Goal: Use online tool/utility: Utilize a website feature to perform a specific function

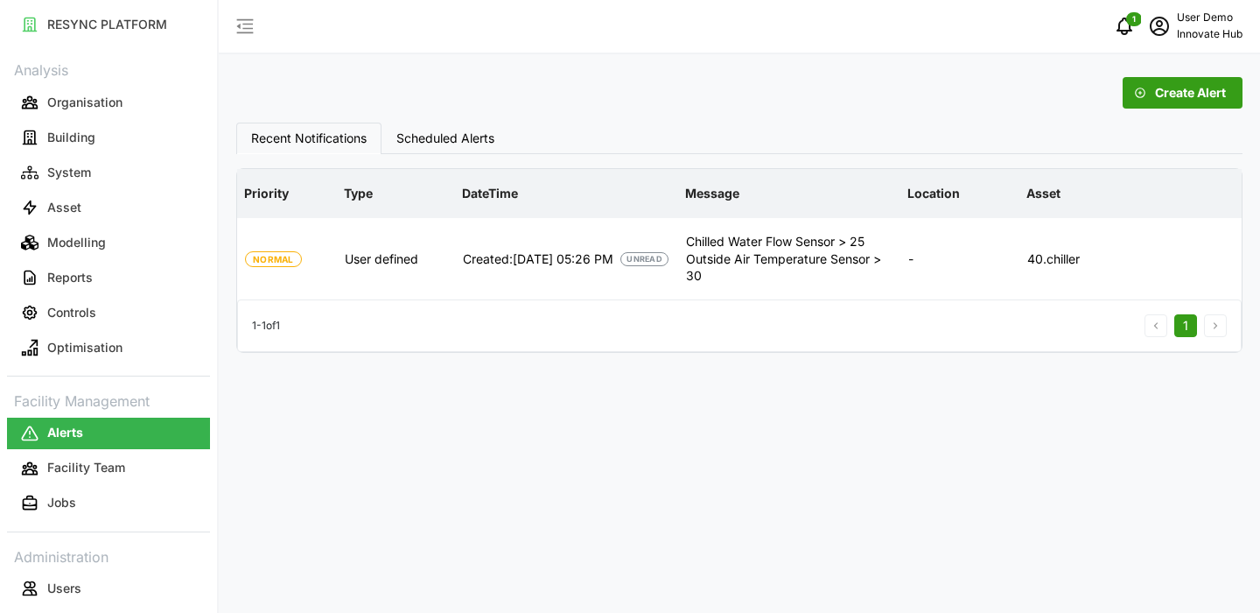
click at [458, 132] on span "Scheduled Alerts" at bounding box center [445, 138] width 98 height 12
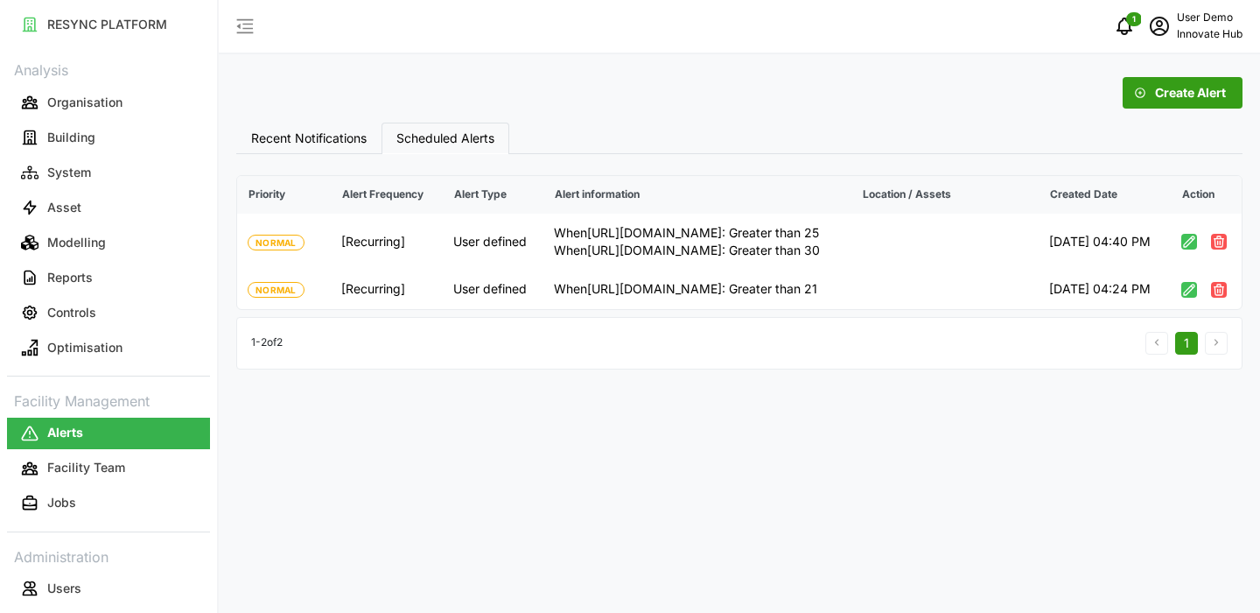
click at [326, 137] on span "Recent Notifications" at bounding box center [309, 138] width 116 height 12
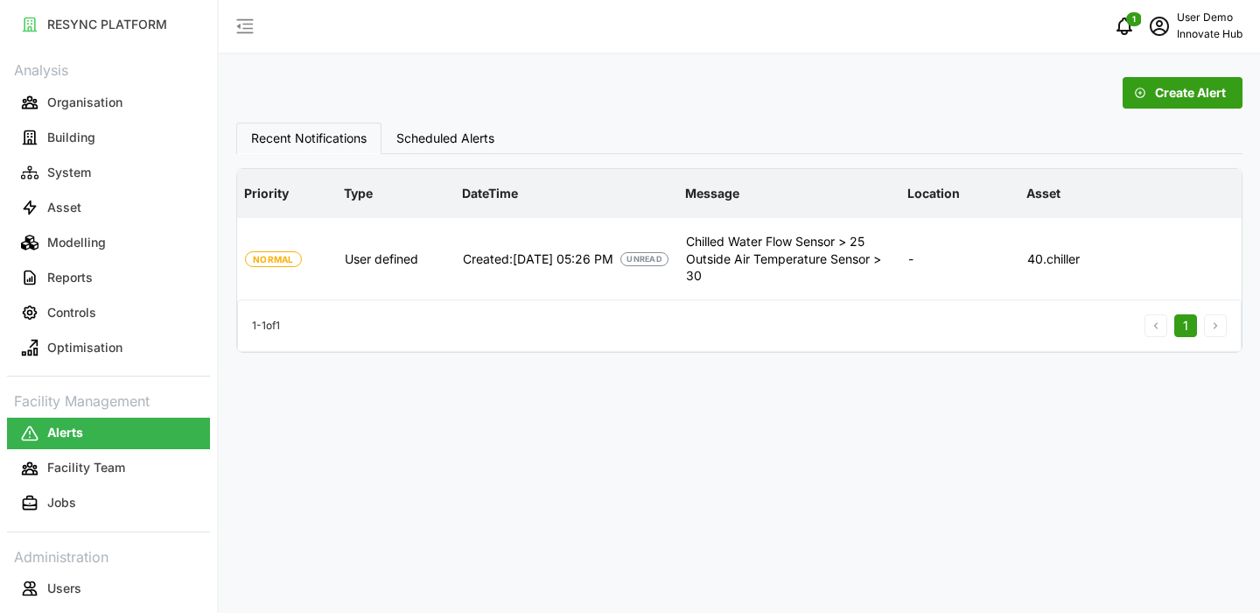
click at [445, 134] on span "Scheduled Alerts" at bounding box center [445, 138] width 98 height 12
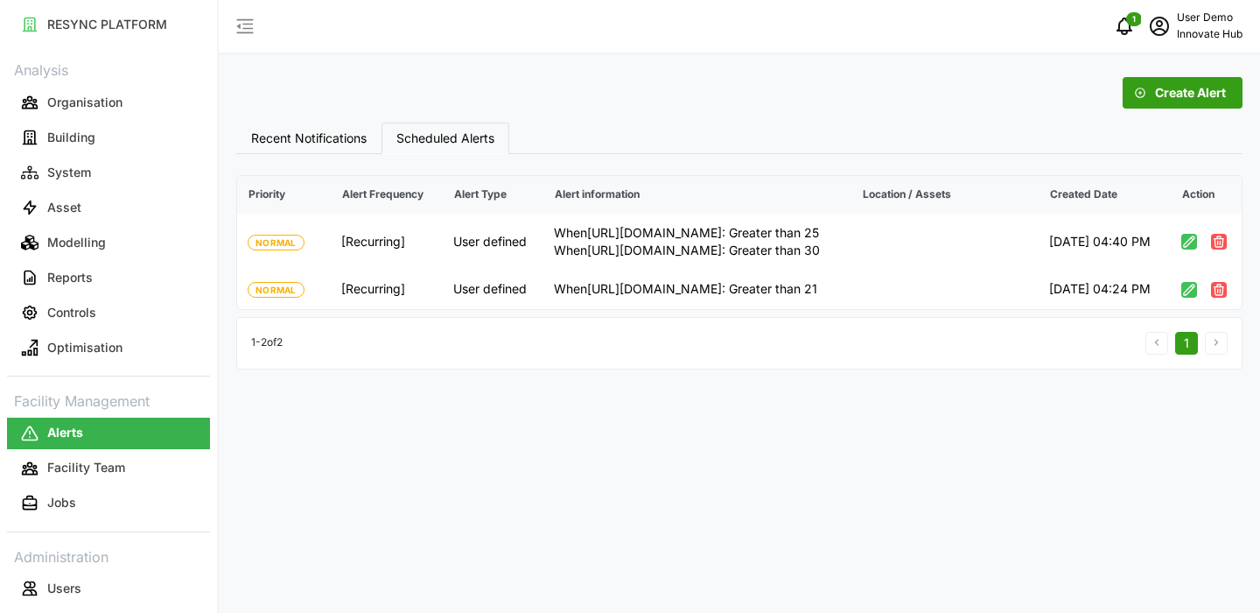
click at [349, 144] on span "Recent Notifications" at bounding box center [309, 138] width 116 height 12
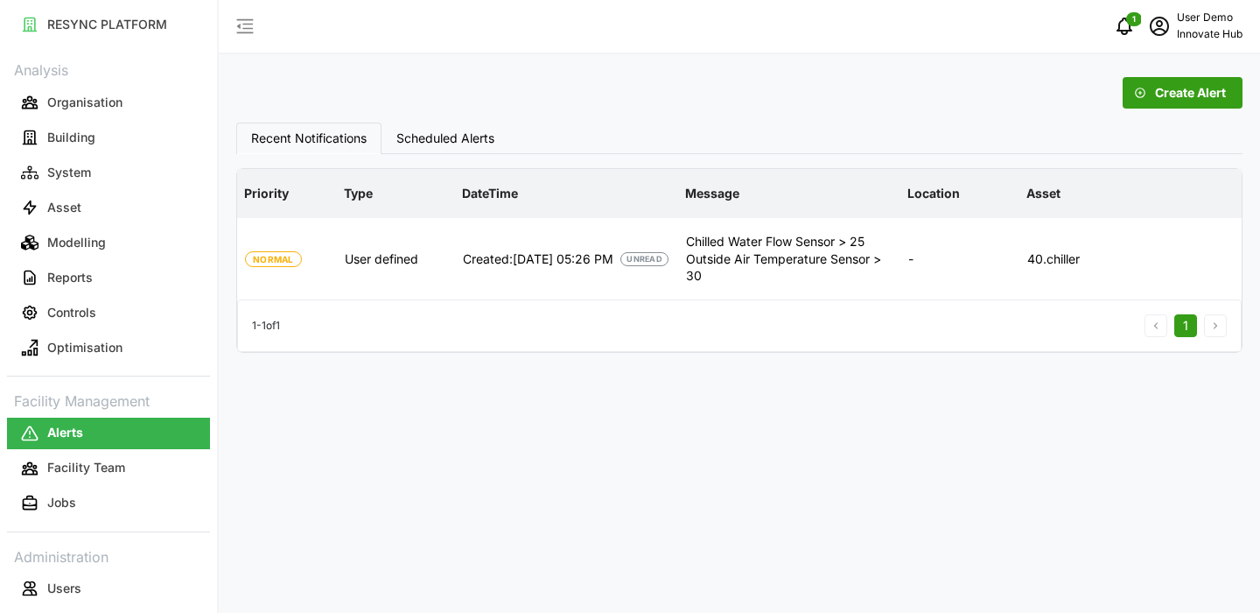
click at [450, 136] on span "Scheduled Alerts" at bounding box center [445, 138] width 98 height 12
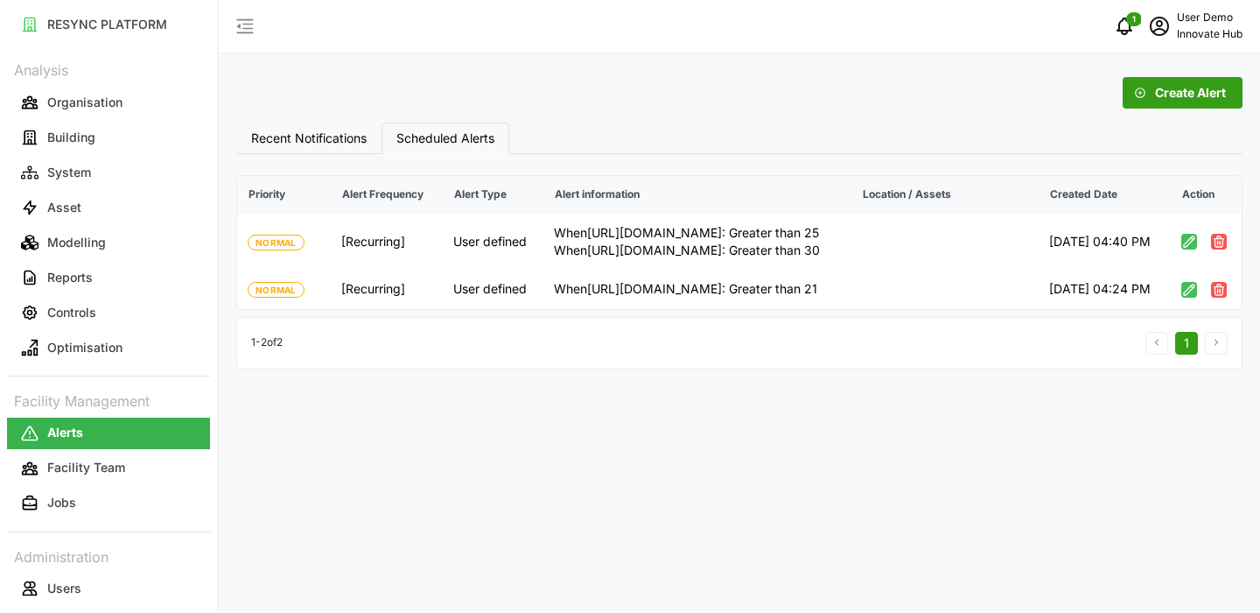
click at [301, 140] on span "Recent Notifications" at bounding box center [309, 138] width 116 height 12
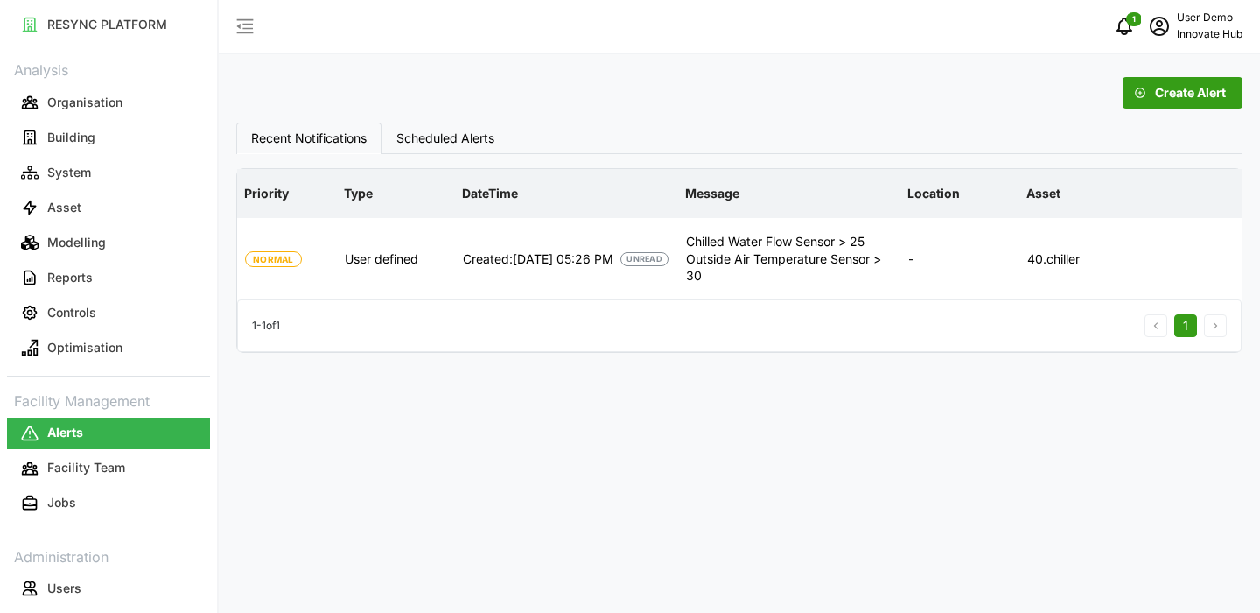
click at [423, 133] on span "Scheduled Alerts" at bounding box center [445, 138] width 98 height 12
click at [459, 134] on span "Scheduled Alerts" at bounding box center [445, 138] width 98 height 12
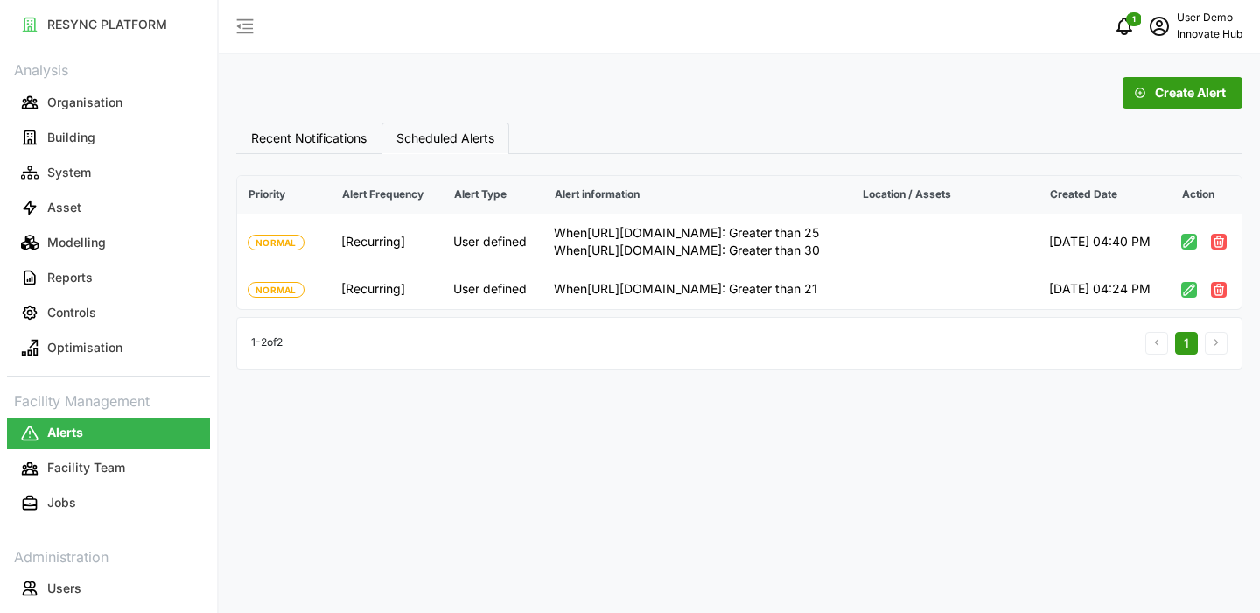
click at [277, 136] on span "Recent Notifications" at bounding box center [309, 138] width 116 height 12
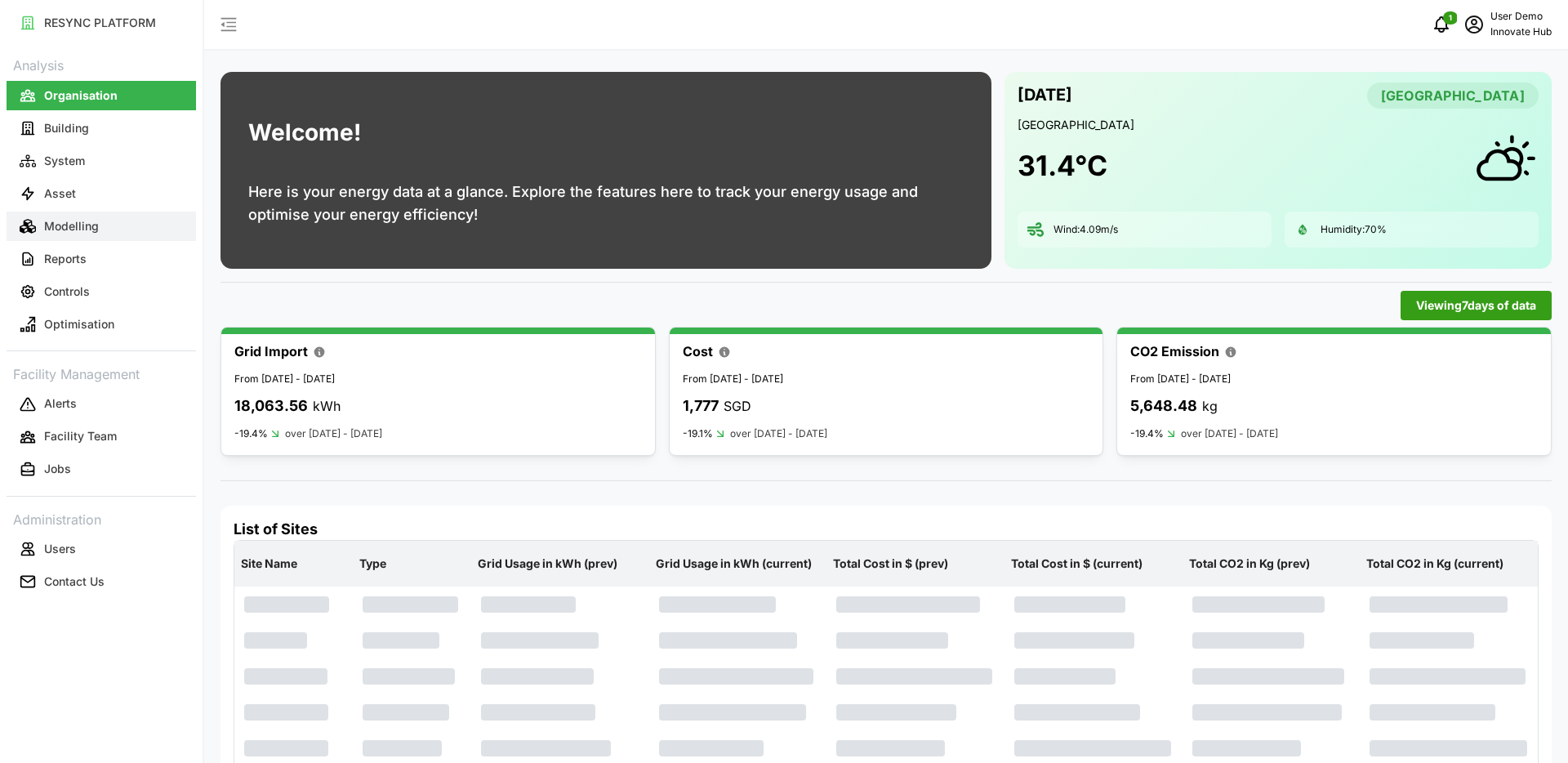
click at [133, 224] on button "Modelling" at bounding box center [101, 227] width 189 height 30
